Goal: Task Accomplishment & Management: Manage account settings

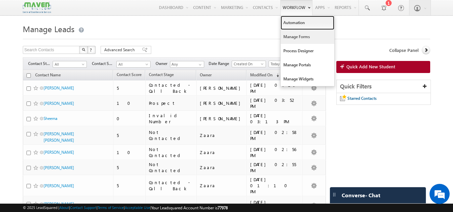
click at [296, 24] on link "Automation" at bounding box center [308, 23] width 54 height 14
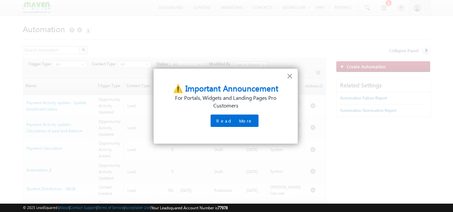
click at [291, 76] on button "×" at bounding box center [290, 76] width 6 height 11
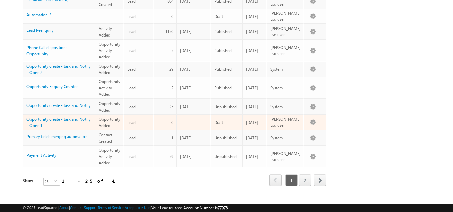
scroll to position [397, 0]
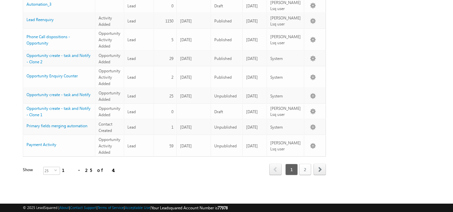
click at [307, 164] on link "2" at bounding box center [305, 169] width 12 height 11
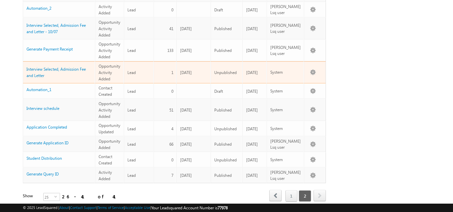
scroll to position [187, 0]
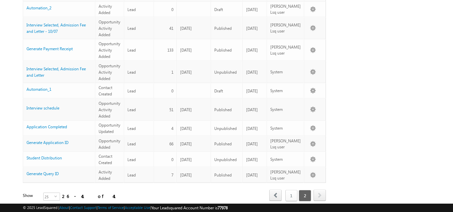
click at [287, 190] on link "1" at bounding box center [291, 195] width 12 height 11
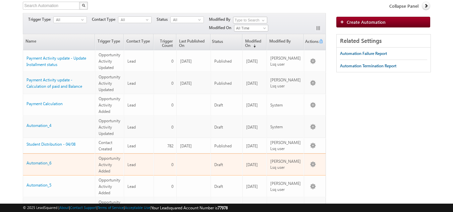
scroll to position [0, 0]
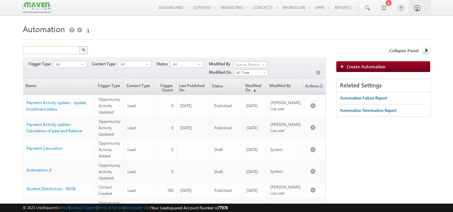
click at [55, 52] on input "text" at bounding box center [51, 50] width 57 height 8
type input "lead"
click at [79, 46] on button "button" at bounding box center [83, 50] width 9 height 8
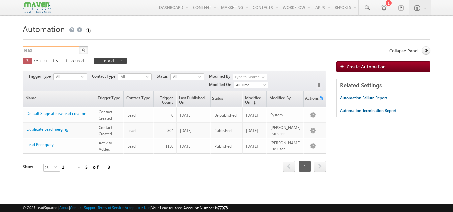
click at [41, 47] on input "lead" at bounding box center [51, 50] width 57 height 8
type input "distribution"
click at [79, 46] on button "button" at bounding box center [83, 50] width 9 height 8
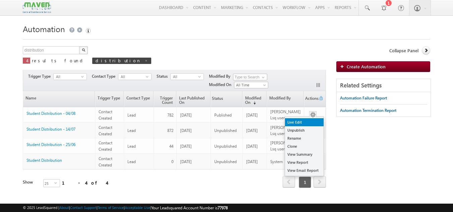
click at [306, 120] on link "Live Edit" at bounding box center [304, 122] width 39 height 8
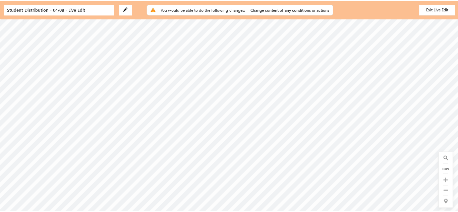
scroll to position [94, 20]
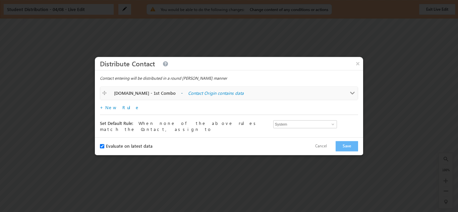
click at [353, 94] on span at bounding box center [352, 93] width 5 height 5
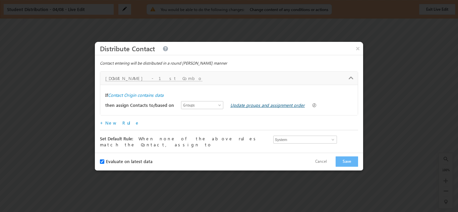
click at [250, 107] on link "Update groups and assignment order" at bounding box center [267, 105] width 74 height 6
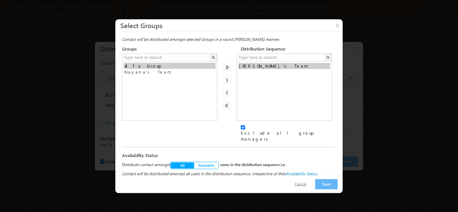
click at [300, 181] on button "Cancel" at bounding box center [300, 184] width 25 height 10
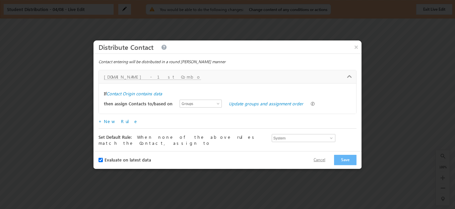
click at [321, 159] on button "Cancel" at bounding box center [319, 161] width 25 height 10
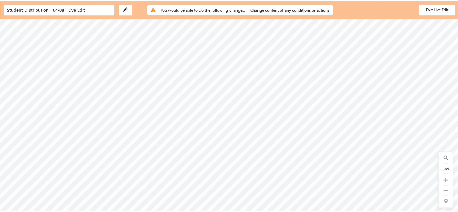
scroll to position [175, 115]
checkbox input "true"
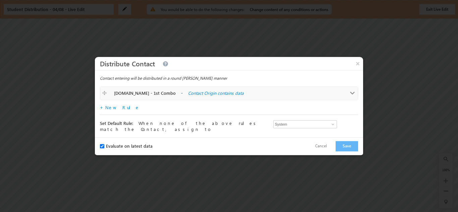
click at [354, 96] on span at bounding box center [352, 93] width 5 height 5
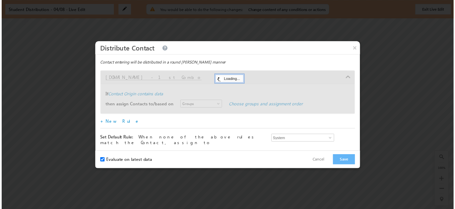
scroll to position [0, 0]
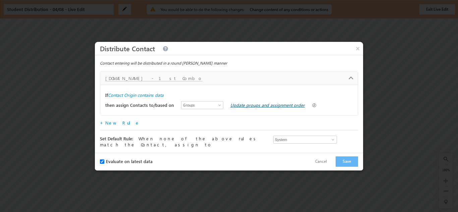
click at [269, 107] on link "Update groups and assignment order" at bounding box center [267, 105] width 74 height 6
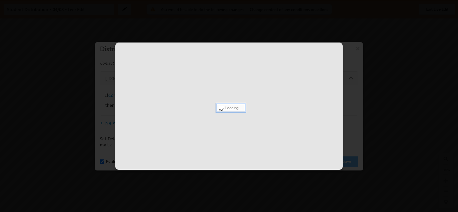
select select
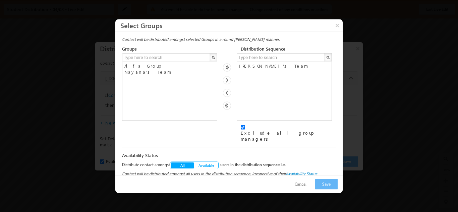
click at [302, 184] on button "Cancel" at bounding box center [300, 184] width 25 height 10
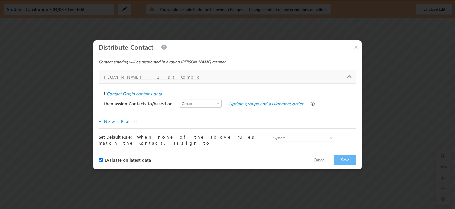
click at [317, 162] on button "Cancel" at bounding box center [319, 161] width 25 height 10
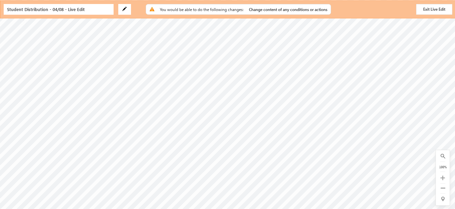
scroll to position [32, 115]
click at [429, 10] on button "Exit Live Edit" at bounding box center [434, 9] width 36 height 11
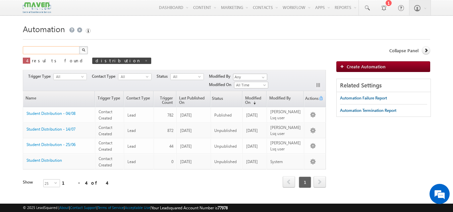
click at [62, 51] on input "text" at bounding box center [51, 50] width 57 height 8
type input "Search Automation"
click at [140, 41] on form "Automation Create Automation Search Automation X 4 results found distribution A…" at bounding box center [227, 122] width 408 height 200
click at [144, 62] on span at bounding box center [145, 60] width 3 height 3
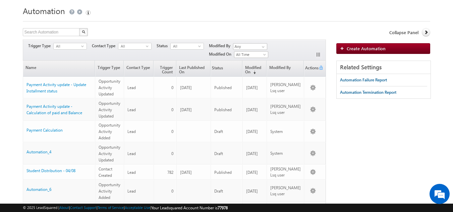
scroll to position [2, 0]
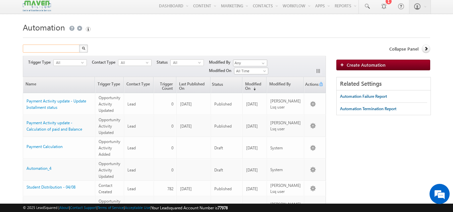
click at [58, 49] on input "text" at bounding box center [51, 49] width 57 height 8
type input "k"
type input "lead"
click at [79, 45] on button "button" at bounding box center [83, 49] width 9 height 8
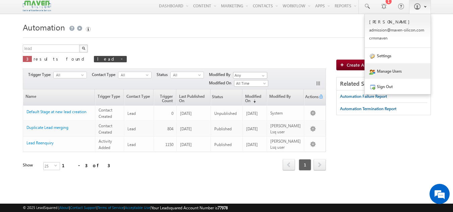
click at [385, 69] on link "Manage Users" at bounding box center [398, 70] width 66 height 15
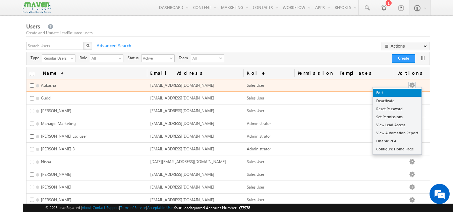
click at [387, 96] on link "Edit" at bounding box center [397, 93] width 49 height 8
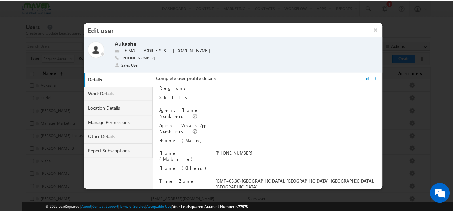
scroll to position [83, 0]
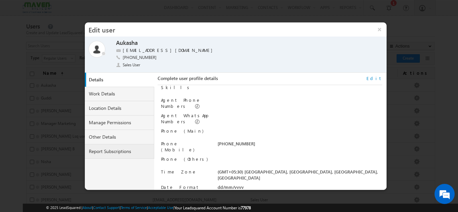
click at [142, 150] on link "Report Subscriptions" at bounding box center [120, 151] width 70 height 14
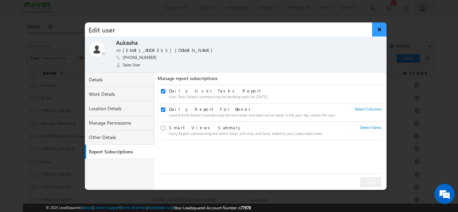
click at [380, 30] on button "×" at bounding box center [379, 29] width 14 height 14
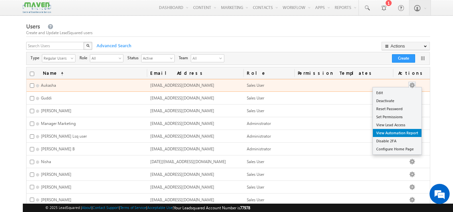
click at [399, 133] on link "View Automation Report" at bounding box center [397, 133] width 49 height 8
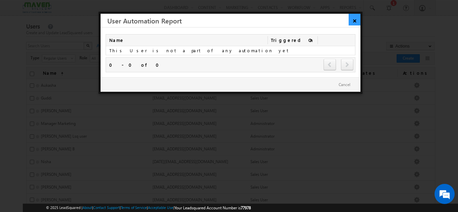
click at [353, 22] on link "×" at bounding box center [355, 20] width 12 height 12
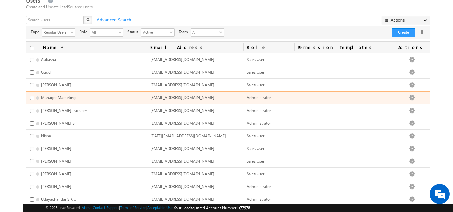
scroll to position [26, 0]
